Goal: Transaction & Acquisition: Book appointment/travel/reservation

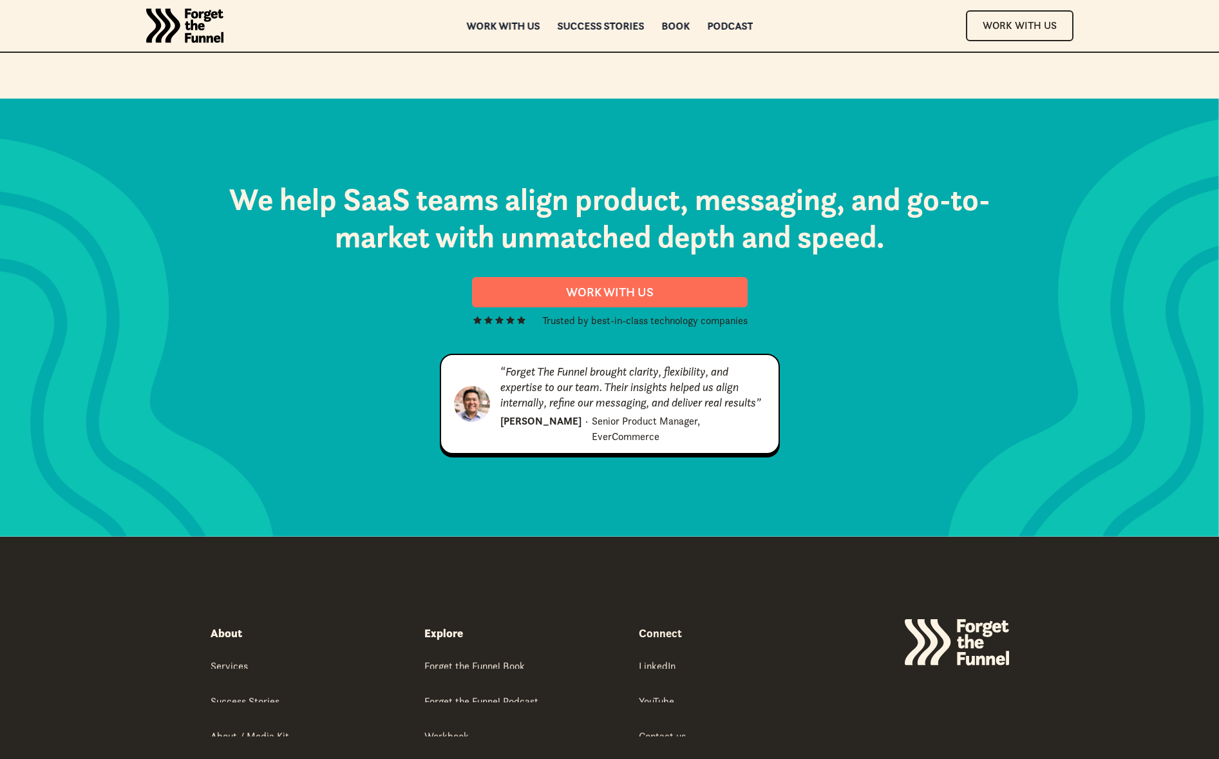
scroll to position [6585, 0]
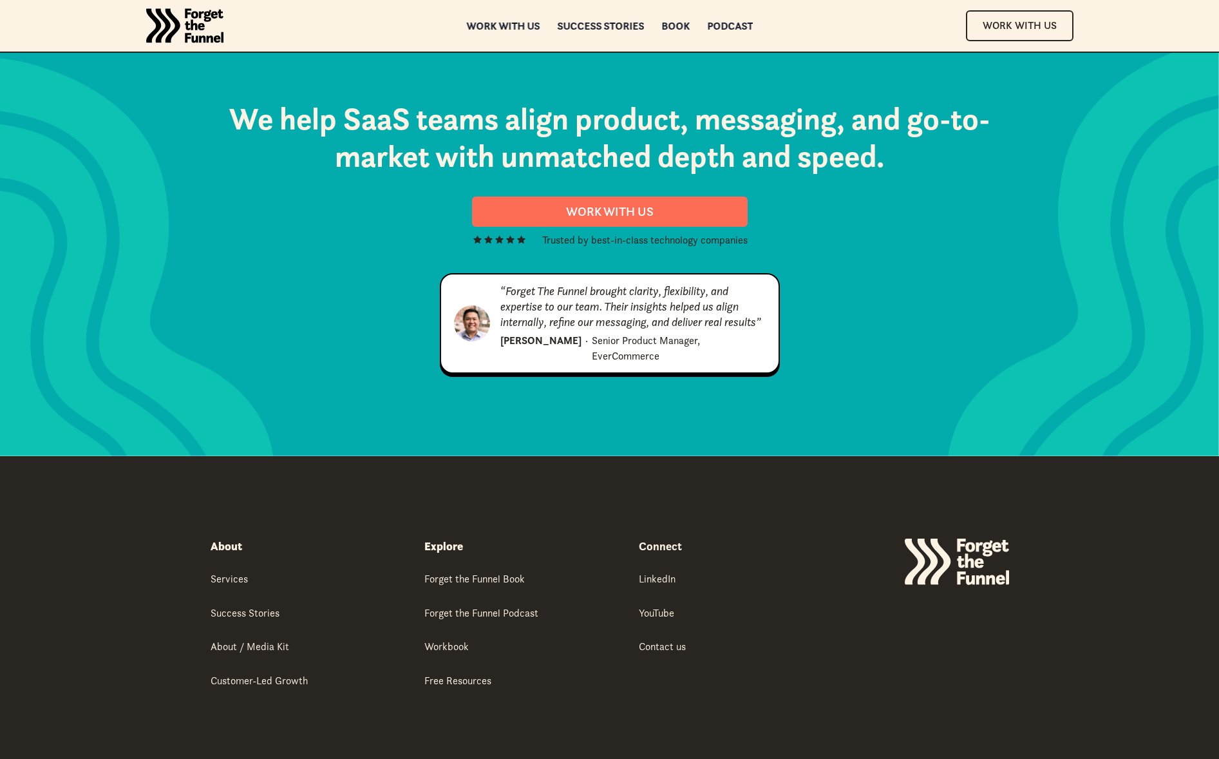
click at [710, 758] on link "Terms of Use" at bounding box center [714, 765] width 52 height 11
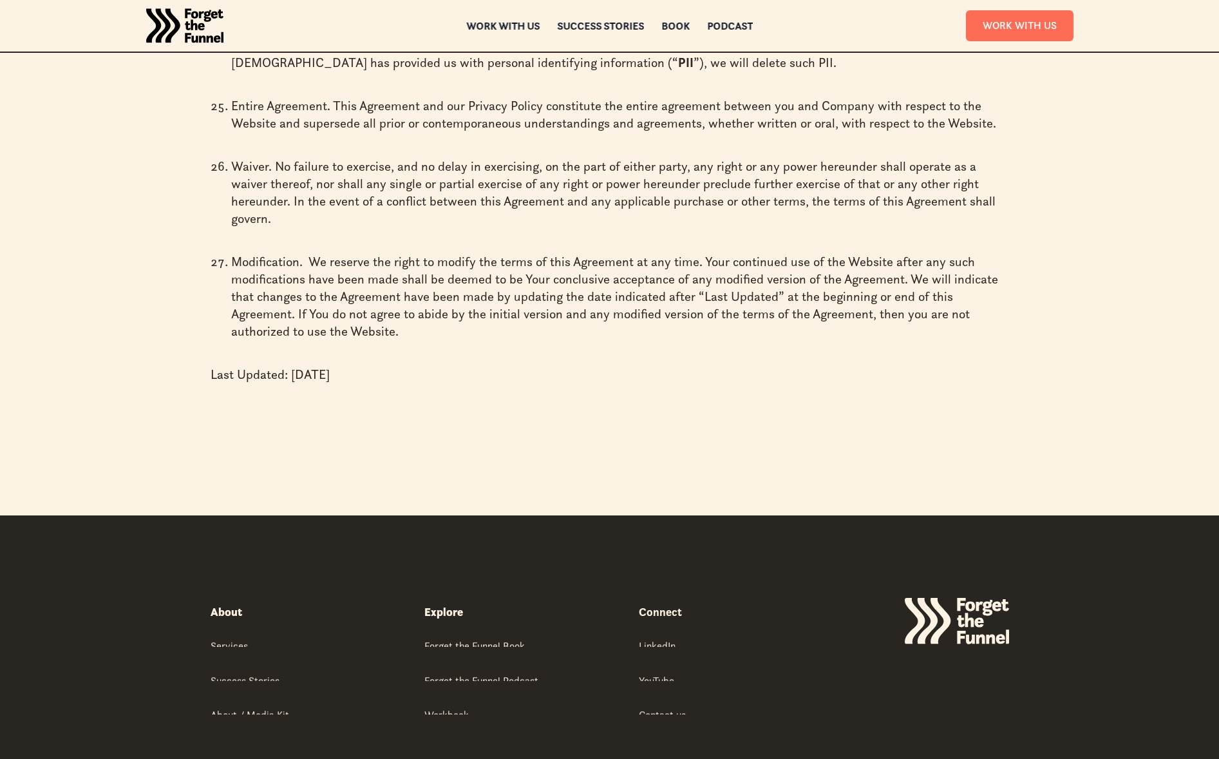
scroll to position [4410, 0]
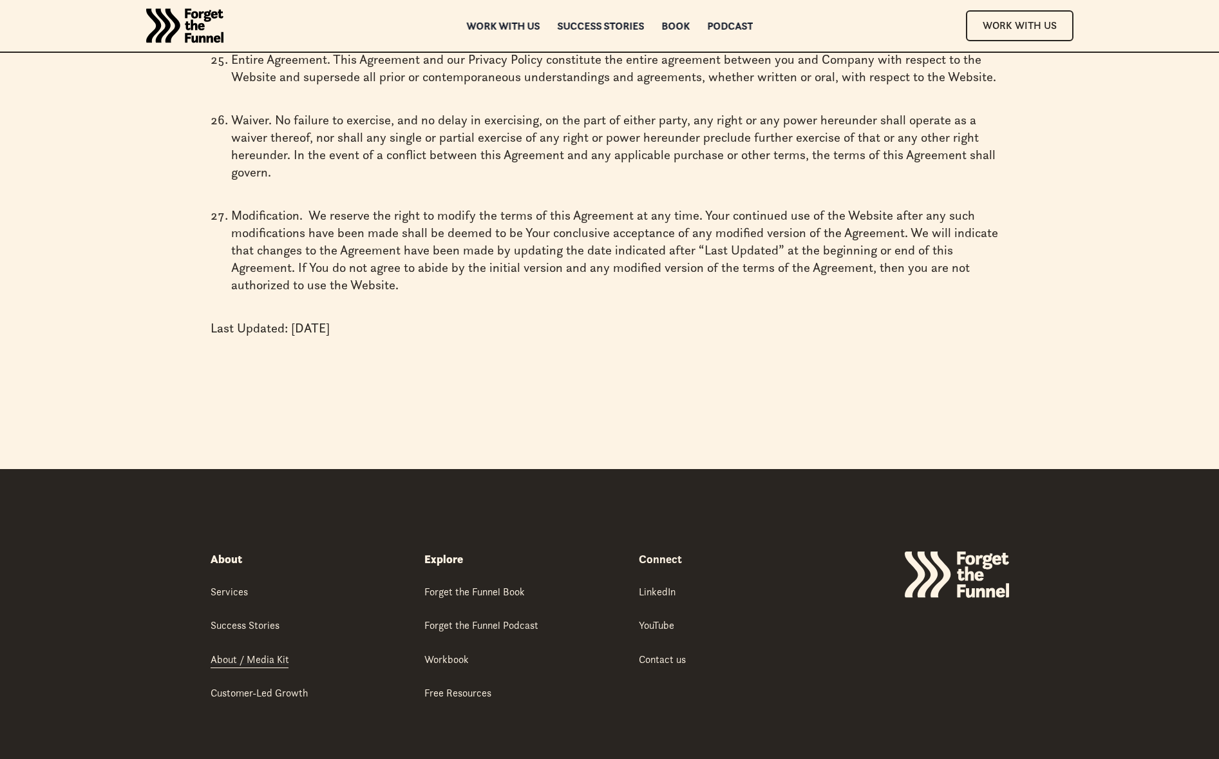
click at [272, 652] on div "About / Media Kit" at bounding box center [250, 659] width 79 height 14
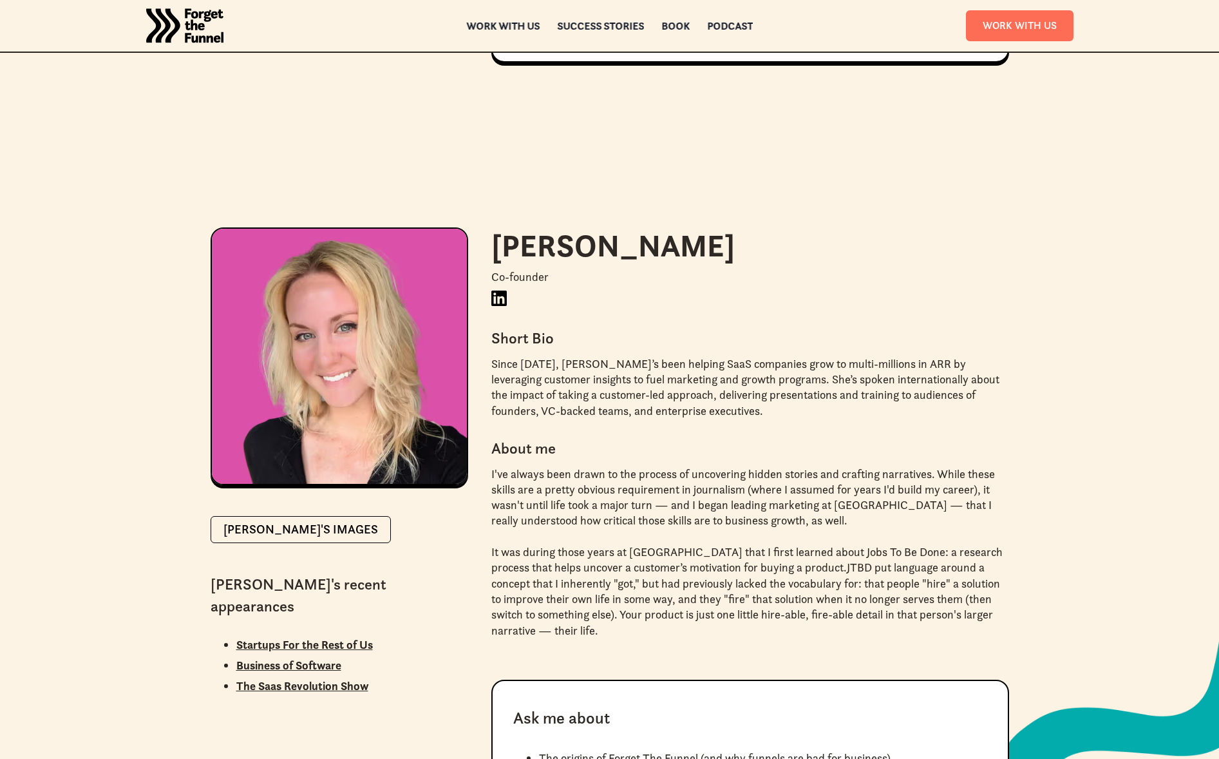
scroll to position [1740, 0]
click at [491, 291] on icon at bounding box center [498, 298] width 15 height 15
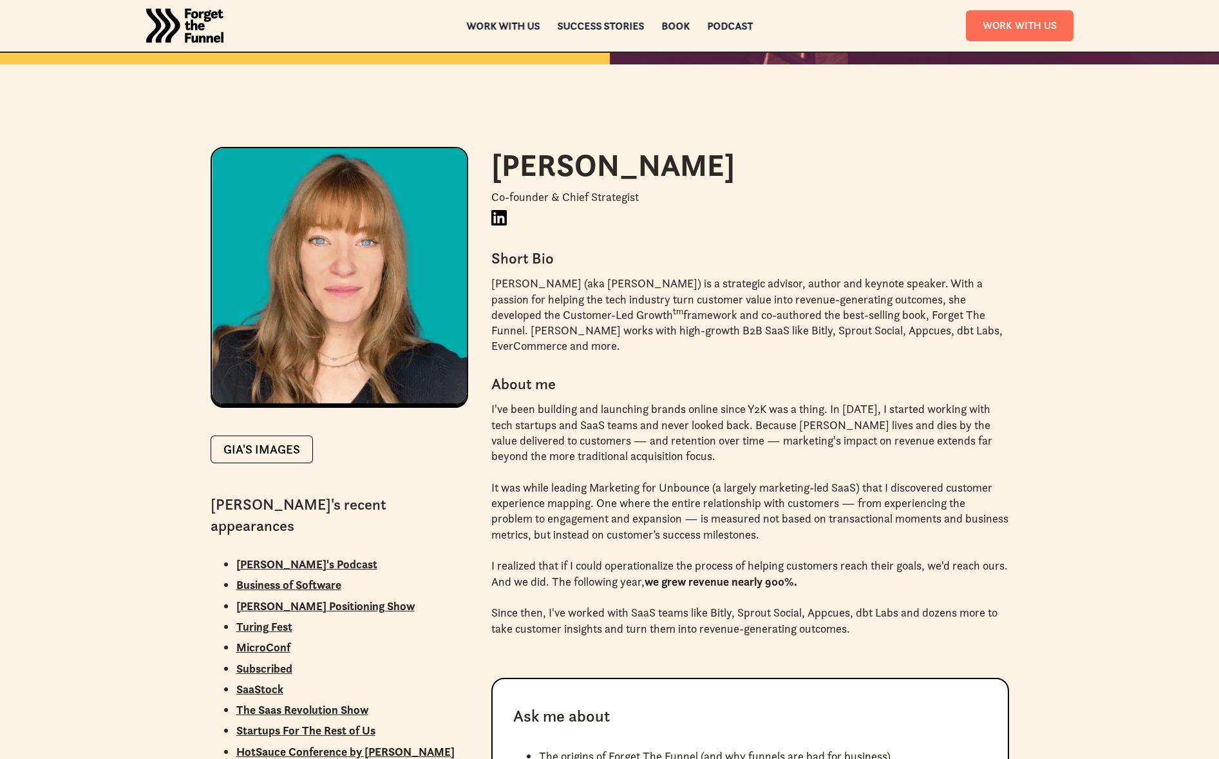
scroll to position [895, 0]
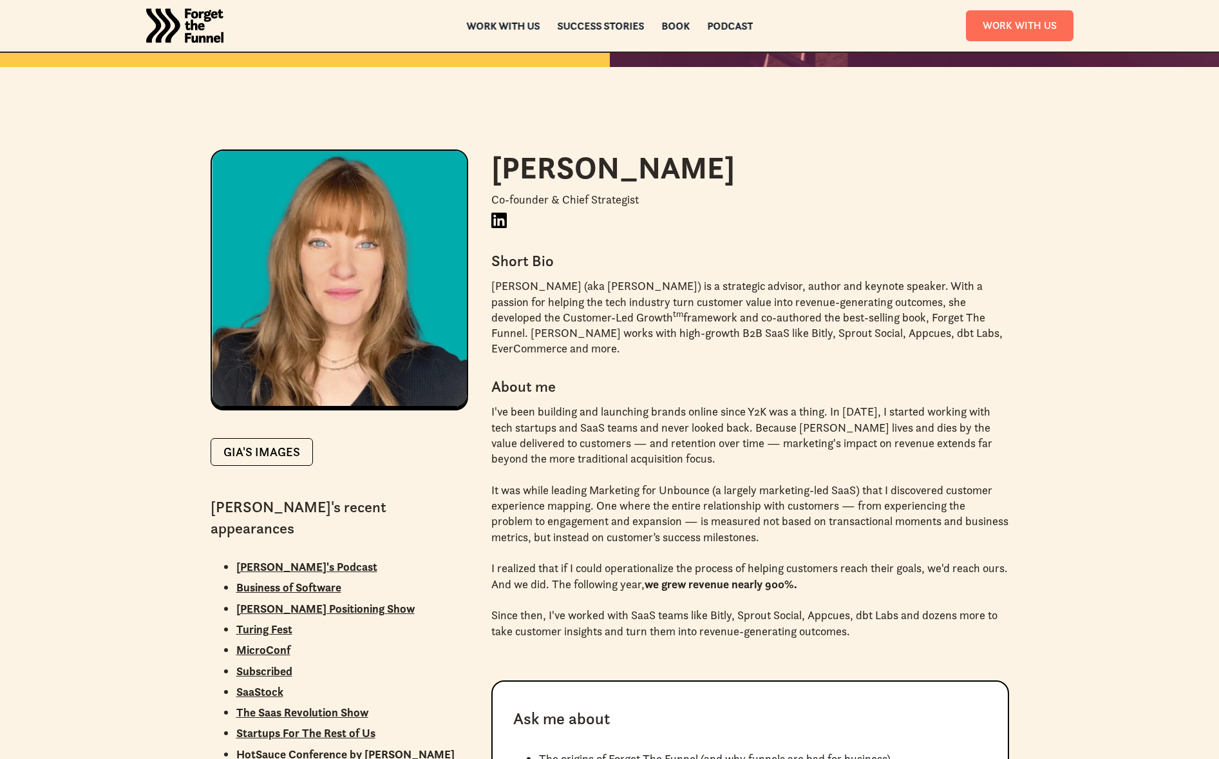
click at [502, 218] on icon "LinkedIn" at bounding box center [498, 220] width 15 height 15
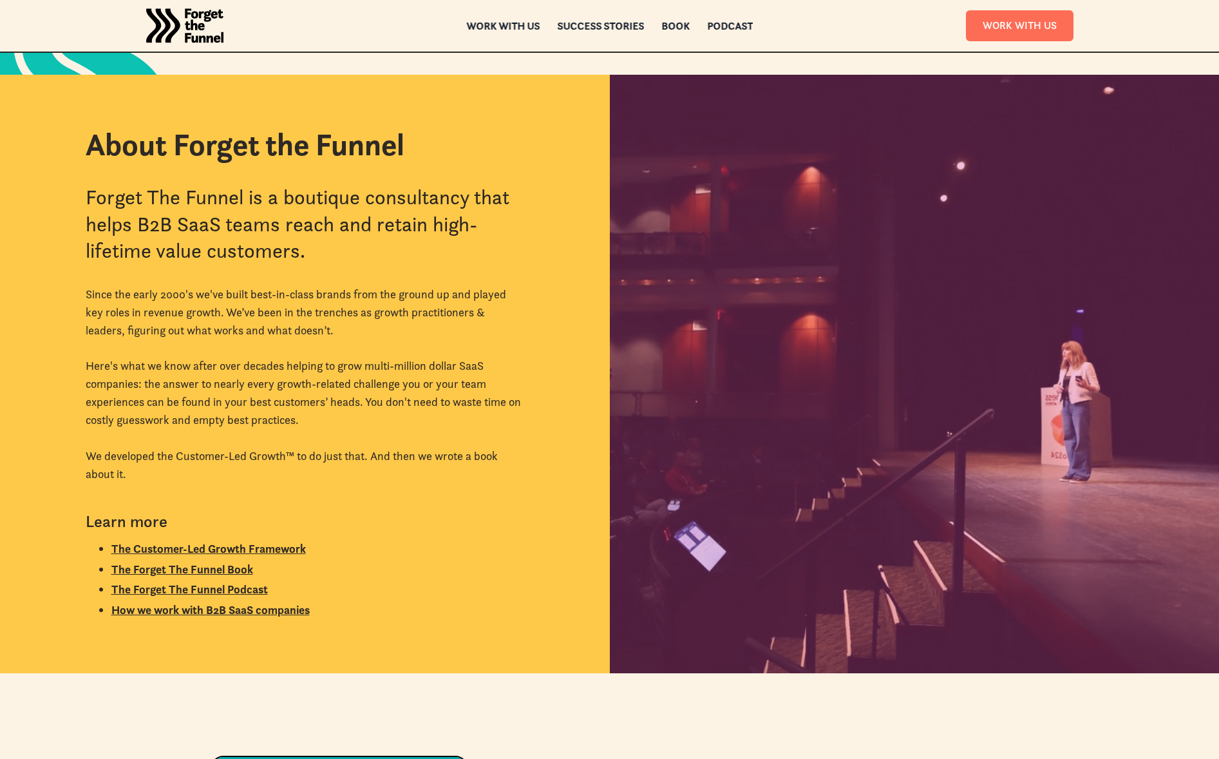
scroll to position [283, 0]
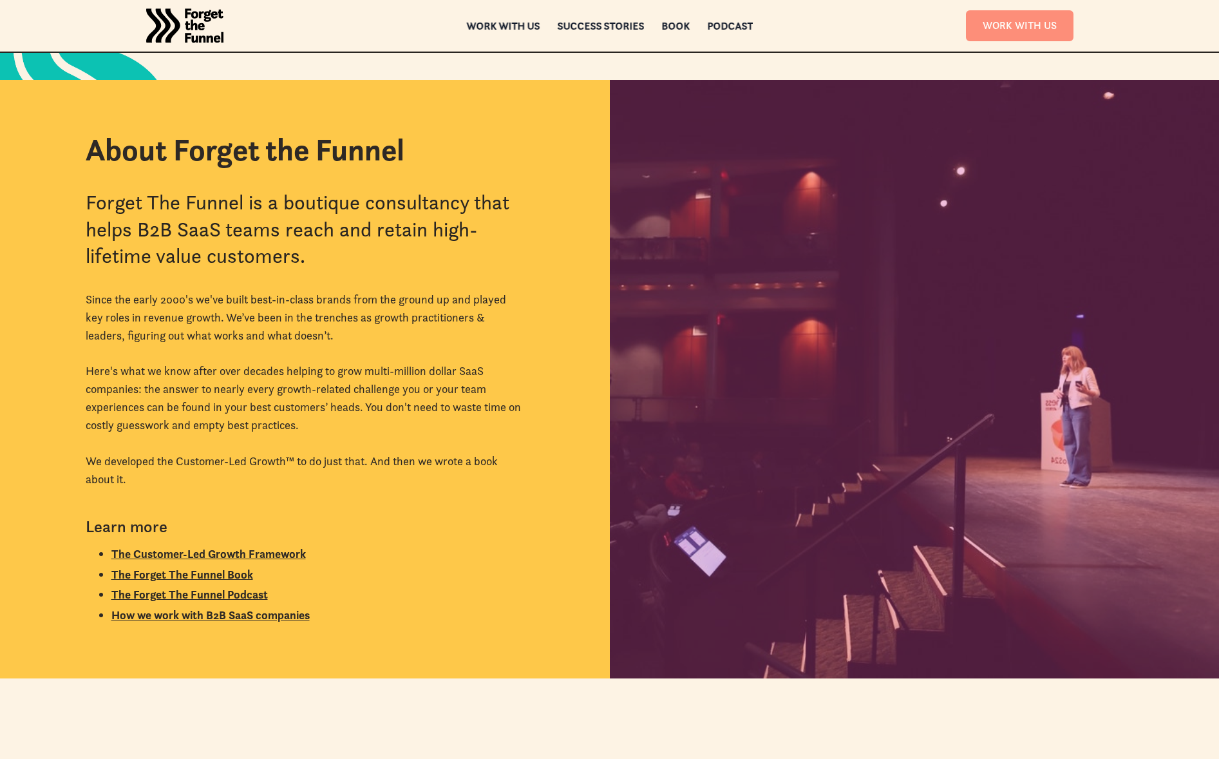
click at [998, 25] on link "Work With Us" at bounding box center [1020, 25] width 108 height 30
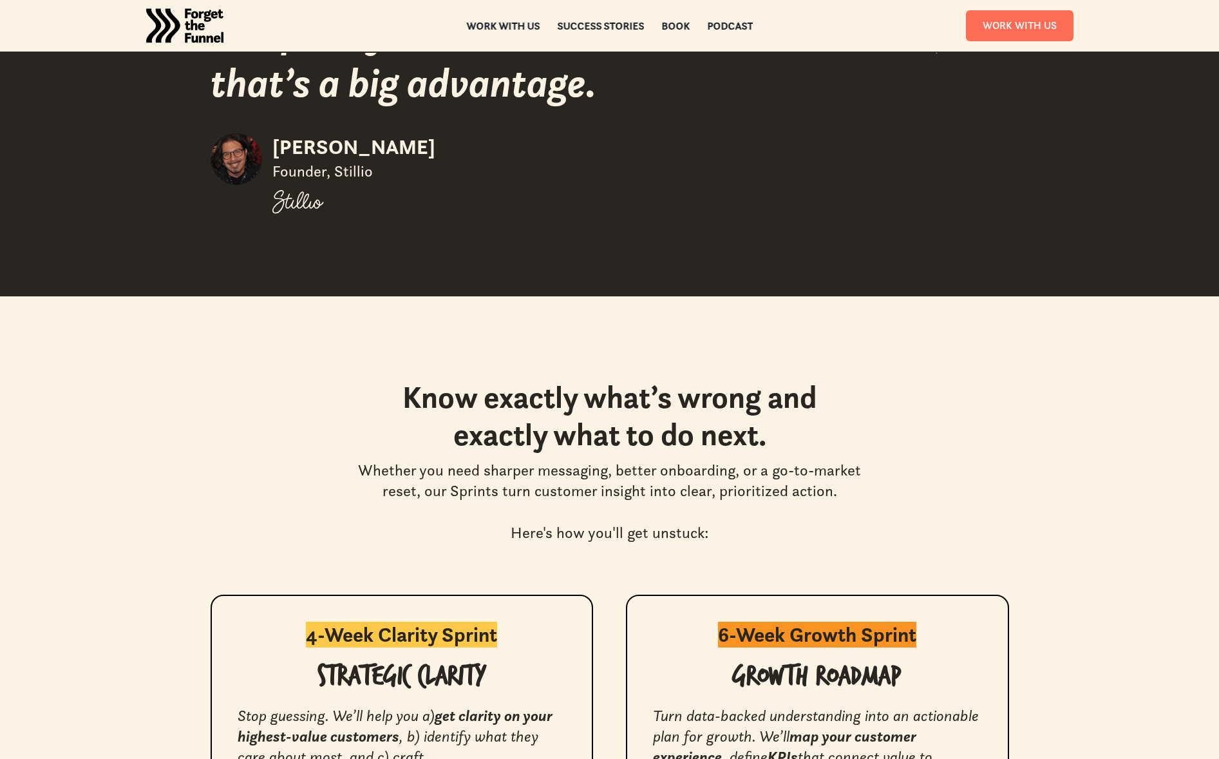
scroll to position [1927, 0]
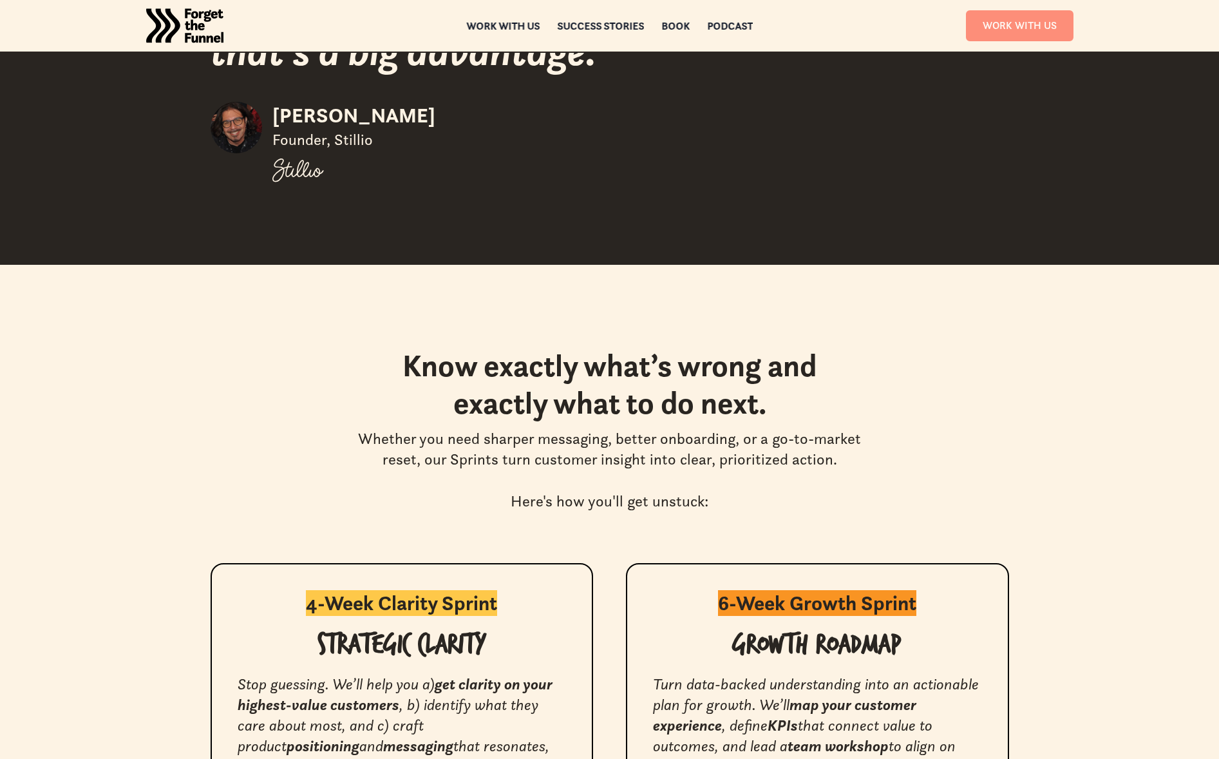
click at [1014, 31] on link "Work With Us" at bounding box center [1020, 25] width 108 height 30
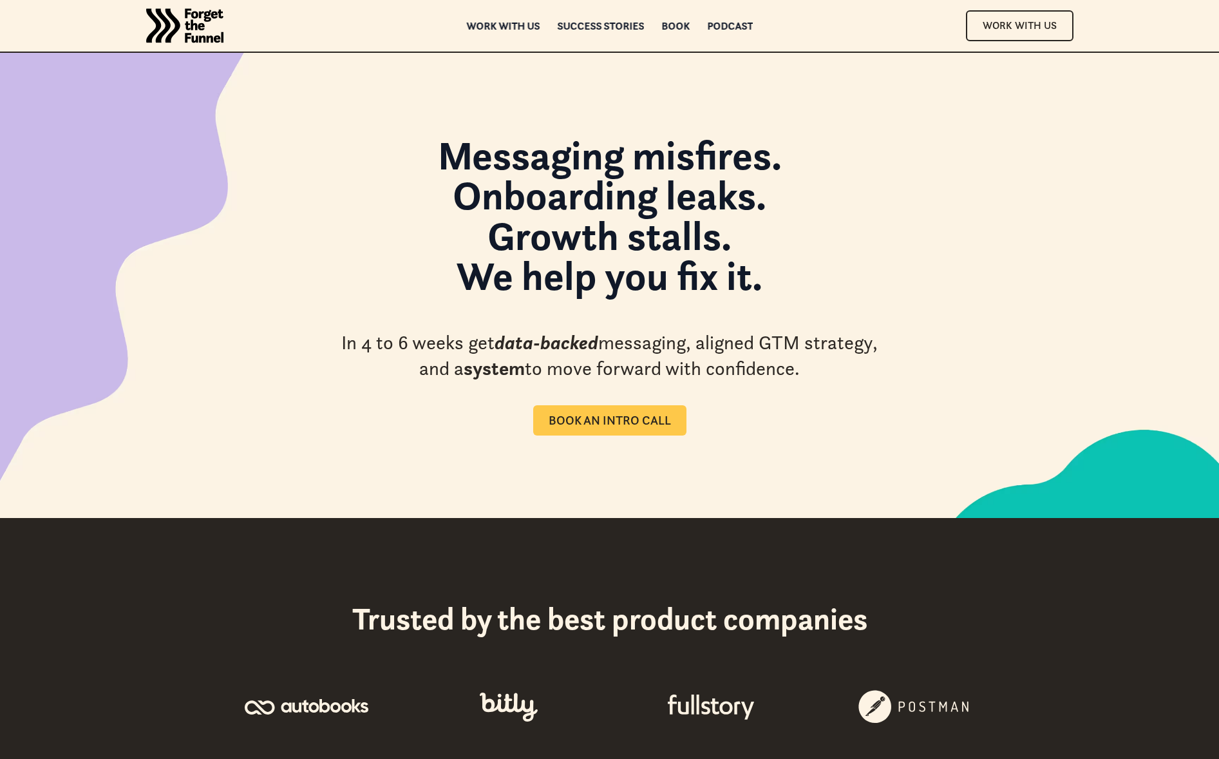
click at [598, 410] on link "Book an intro call" at bounding box center [609, 420] width 153 height 30
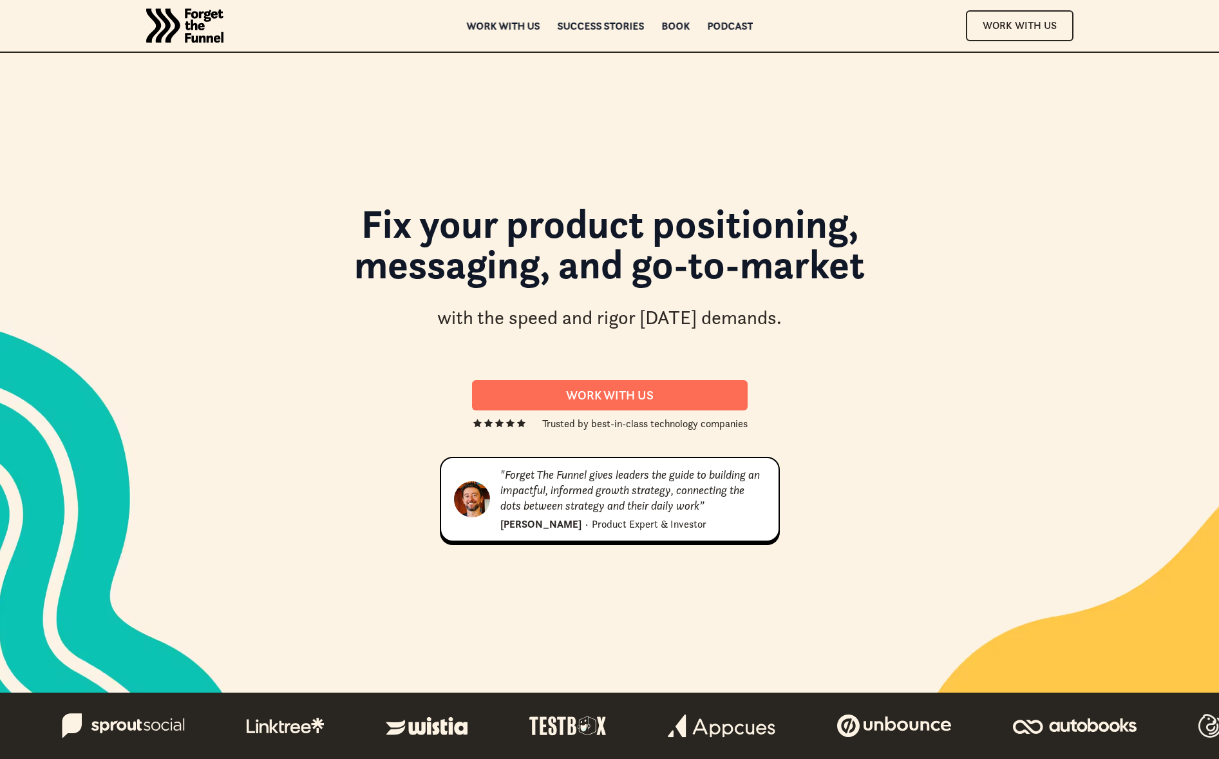
click at [793, 191] on div "Fix your product positioning, messaging, and go-to-market with the speed and ri…" at bounding box center [609, 373] width 927 height 640
